Goal: Check status: Check status

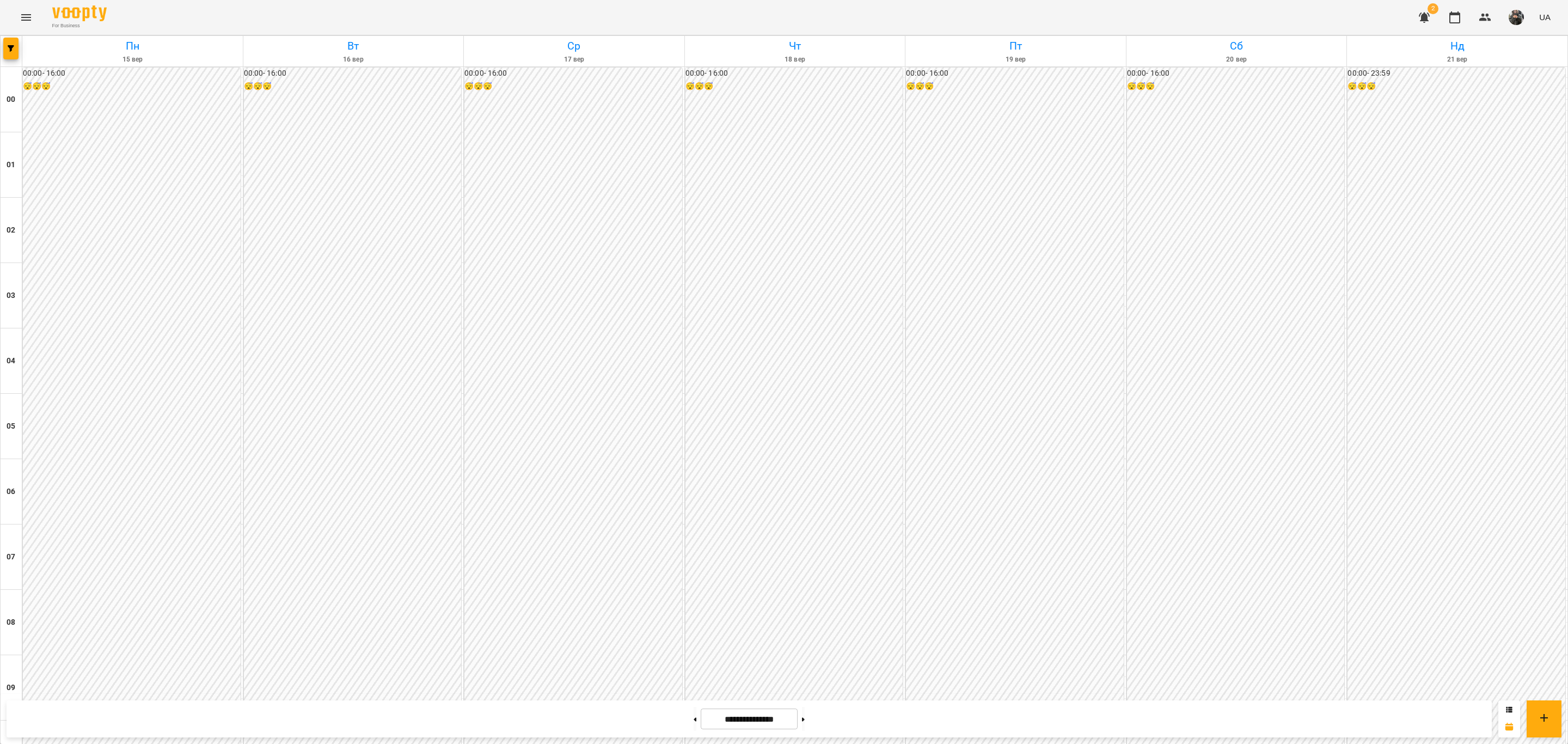
scroll to position [940, 0]
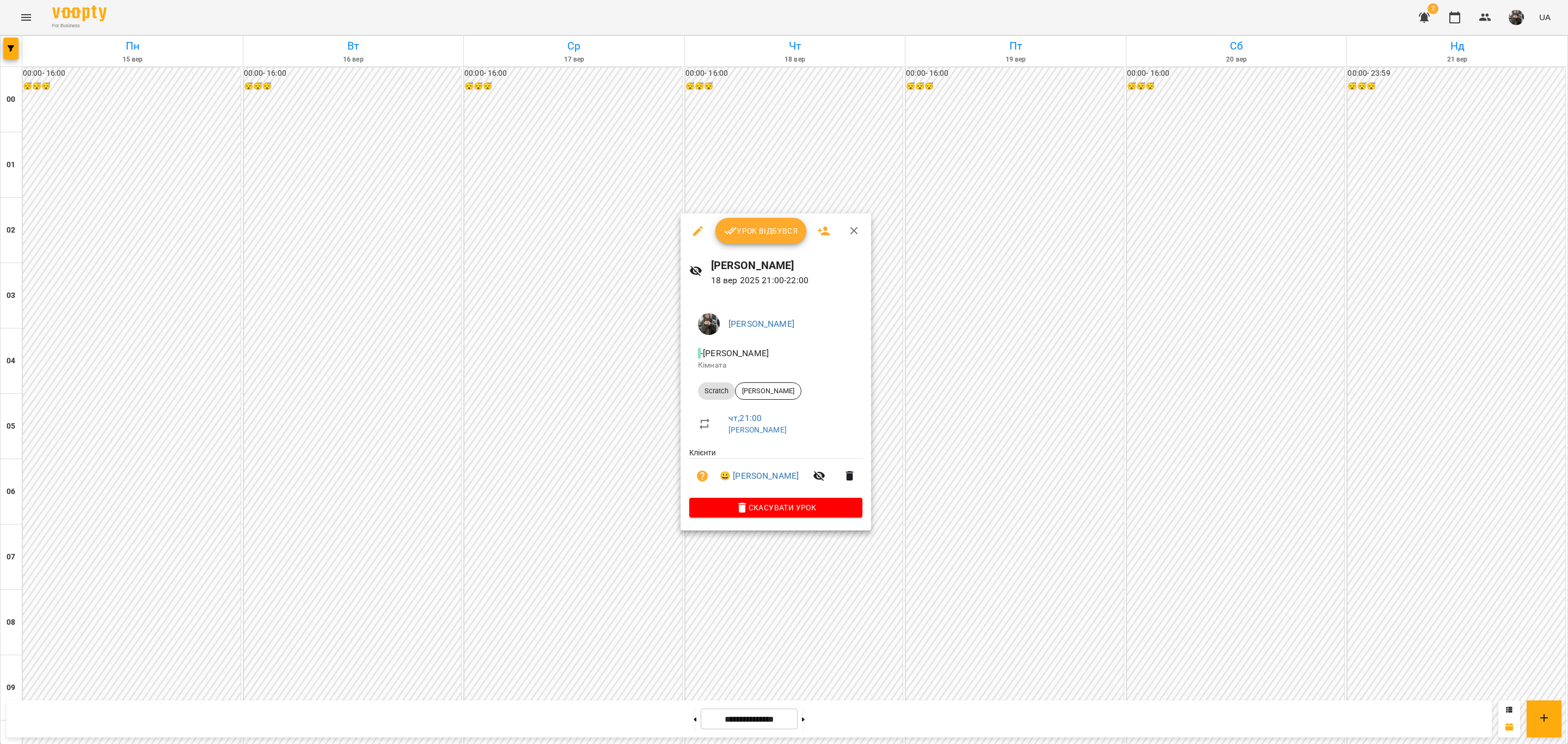
click at [959, 401] on div at bounding box center [784, 372] width 1568 height 744
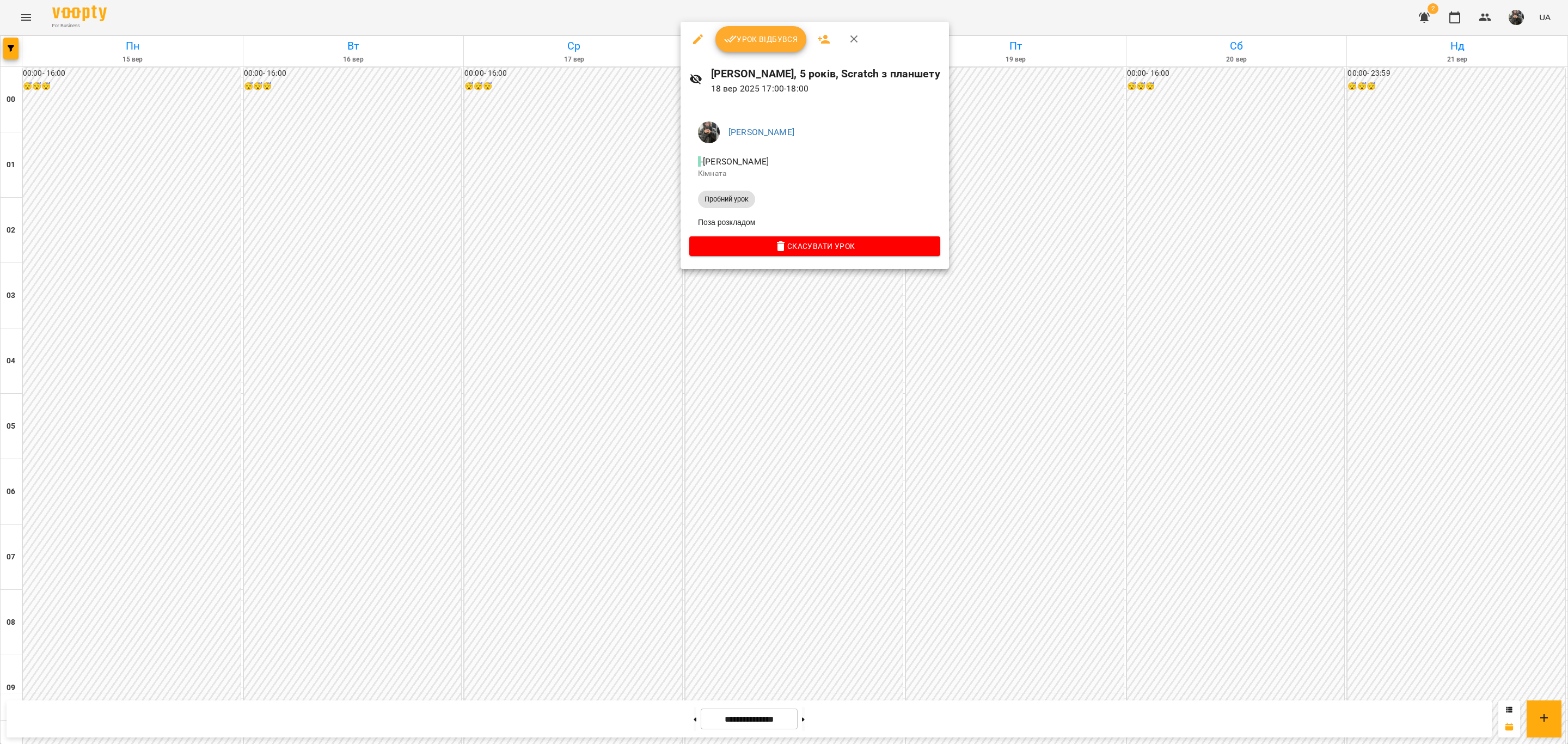
click at [986, 399] on div at bounding box center [784, 372] width 1568 height 744
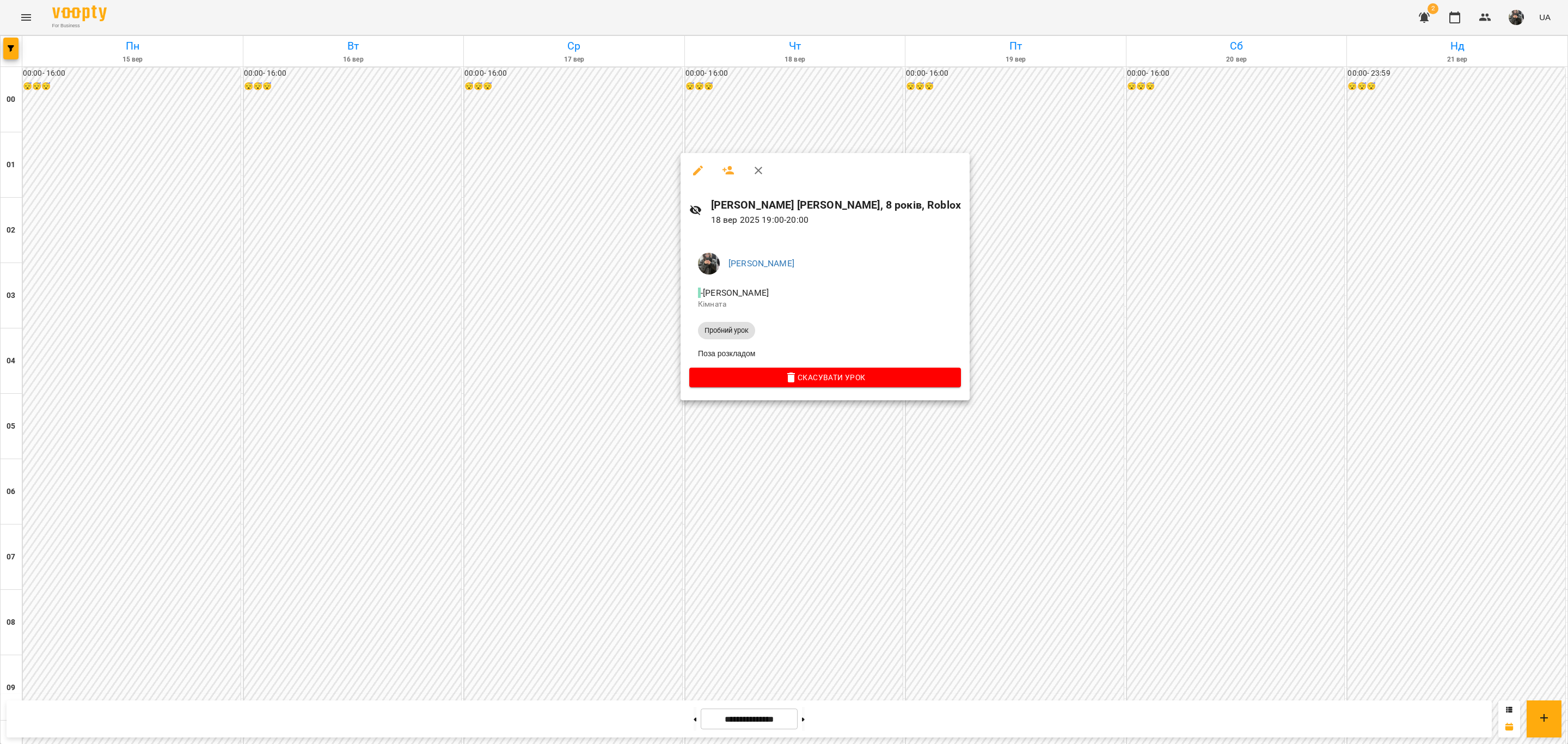
click at [986, 401] on div at bounding box center [784, 372] width 1568 height 744
